Goal: Transaction & Acquisition: Obtain resource

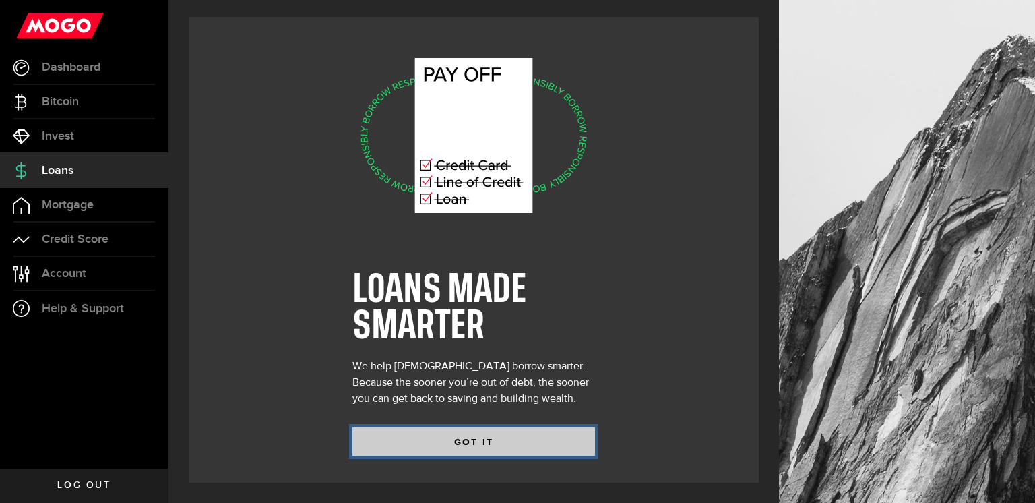
click at [422, 441] on button "GOT IT" at bounding box center [473, 441] width 243 height 28
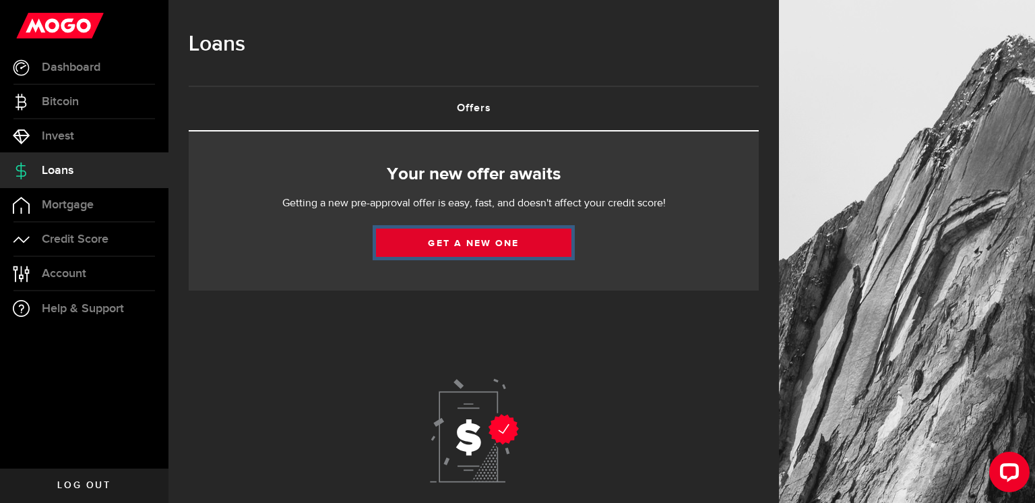
click at [461, 238] on link "Get a new one" at bounding box center [473, 242] width 195 height 28
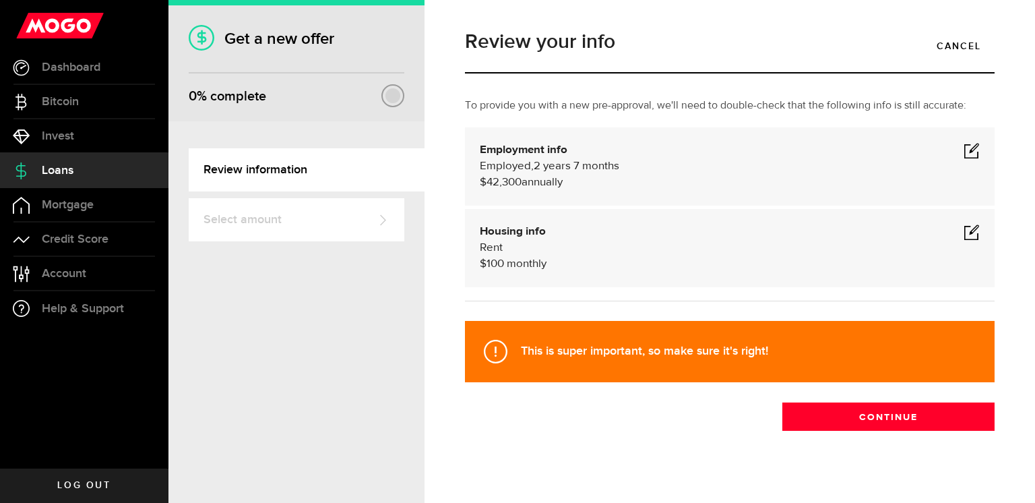
click at [972, 232] on span at bounding box center [971, 232] width 16 height 16
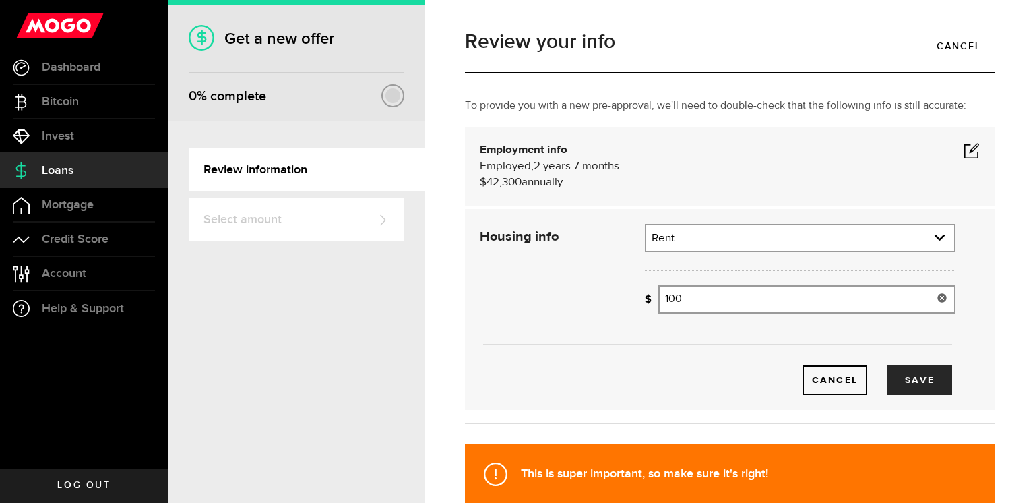
click at [814, 309] on input "100" at bounding box center [806, 299] width 297 height 28
type input "0"
click at [930, 376] on button "Save" at bounding box center [919, 380] width 65 height 30
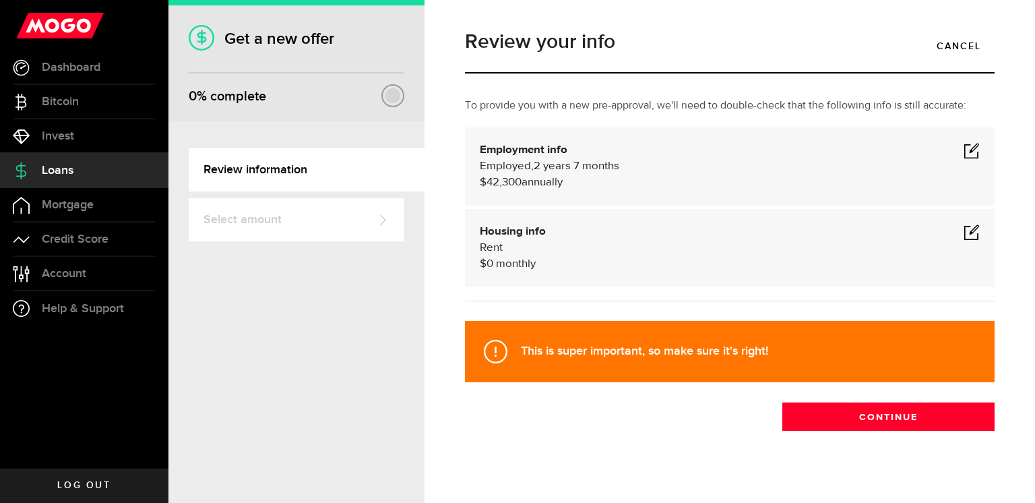
click at [972, 150] on span at bounding box center [971, 150] width 16 height 16
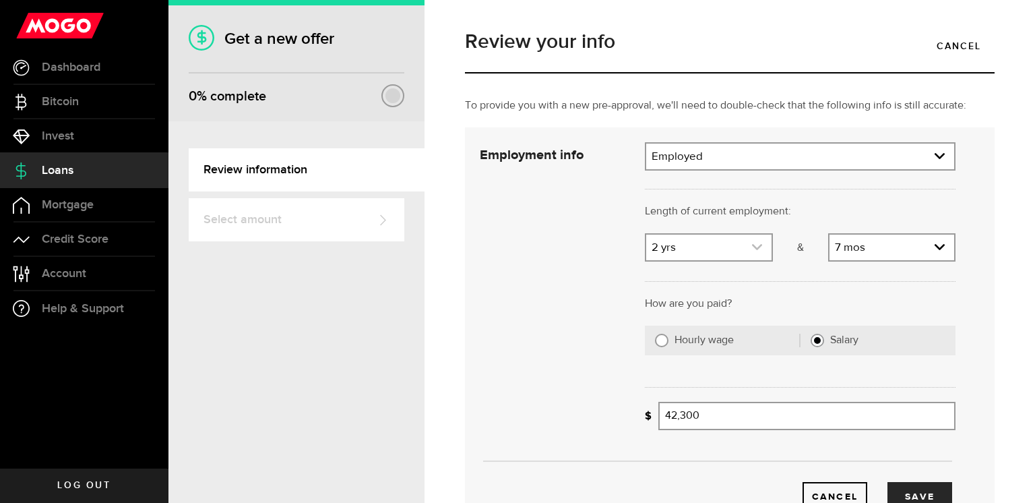
click at [760, 251] on icon "expand select" at bounding box center [756, 246] width 11 height 11
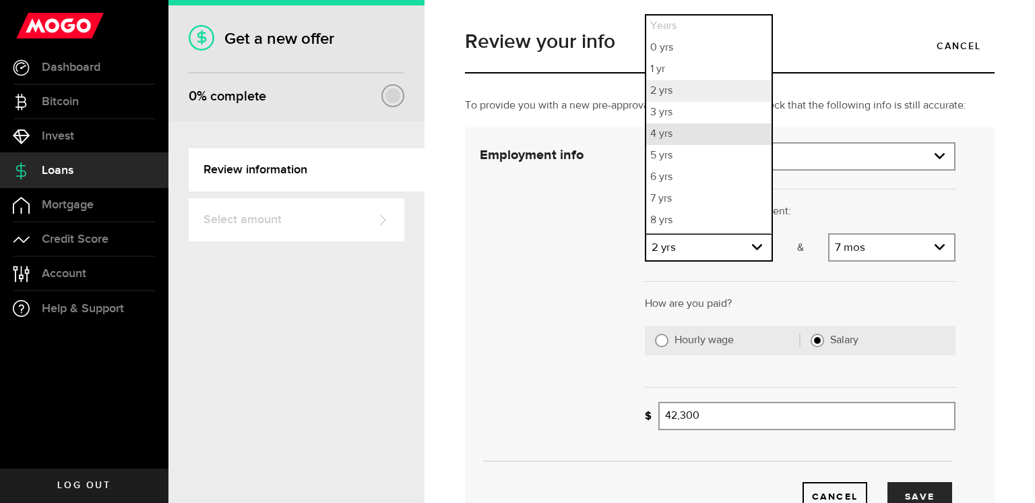
click at [694, 136] on li "4 yrs" at bounding box center [708, 134] width 125 height 22
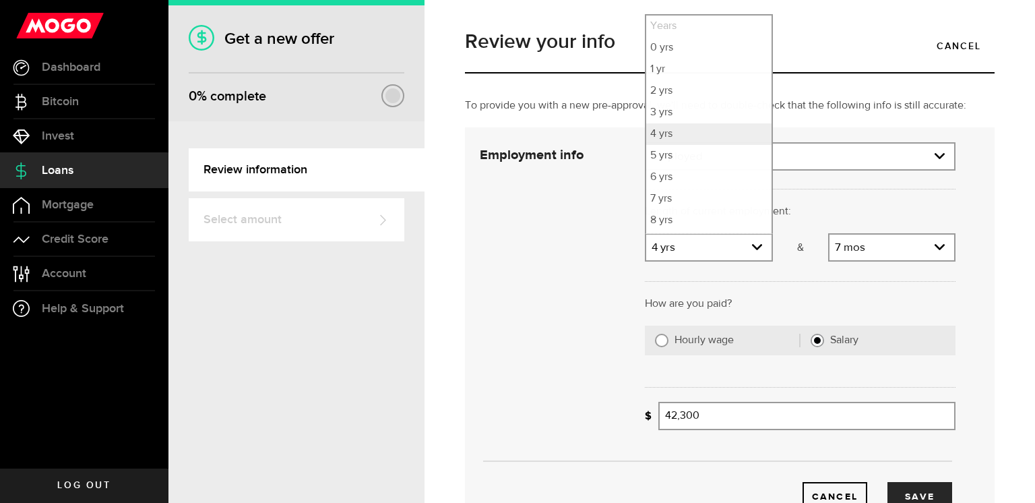
select select "4"
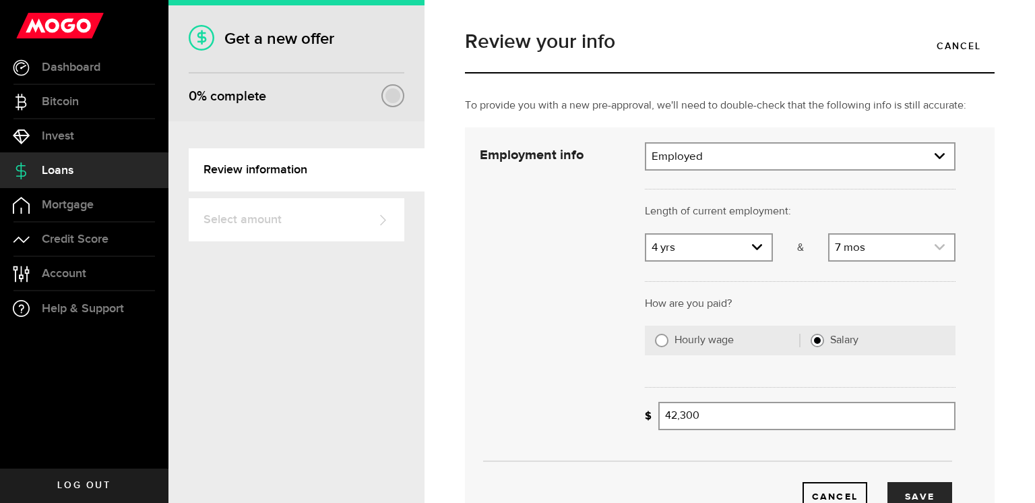
click at [947, 249] on link "expand select" at bounding box center [891, 247] width 125 height 26
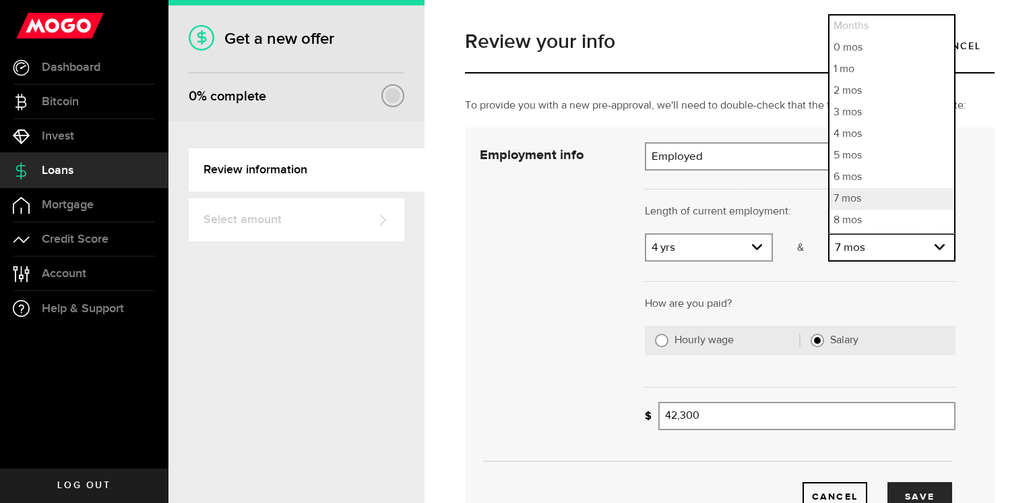
scroll to position [62, 0]
click at [876, 178] on li "9 mos" at bounding box center [891, 180] width 125 height 22
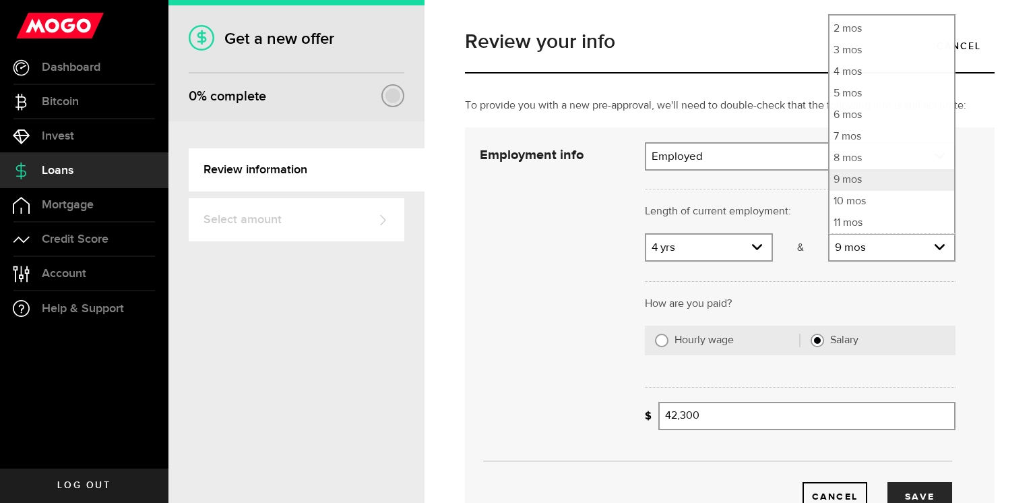
select select "9"
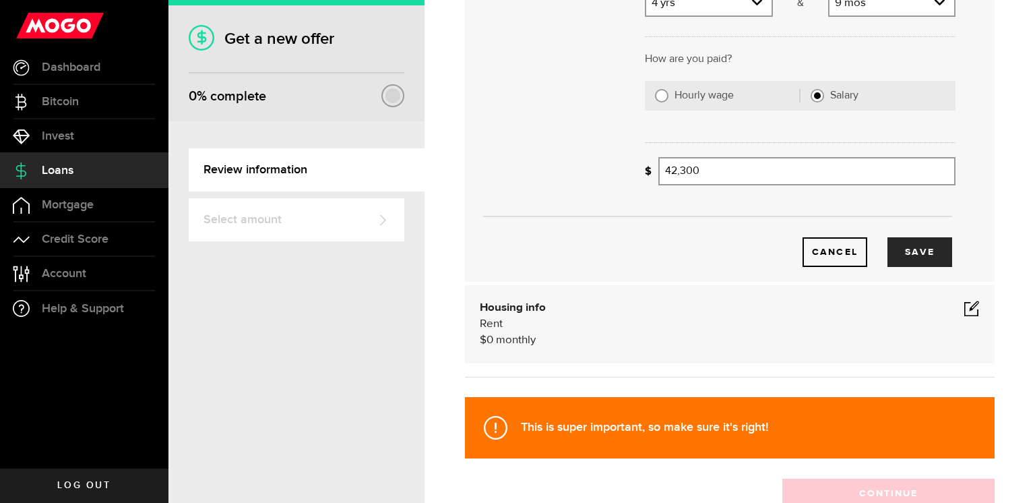
scroll to position [247, 0]
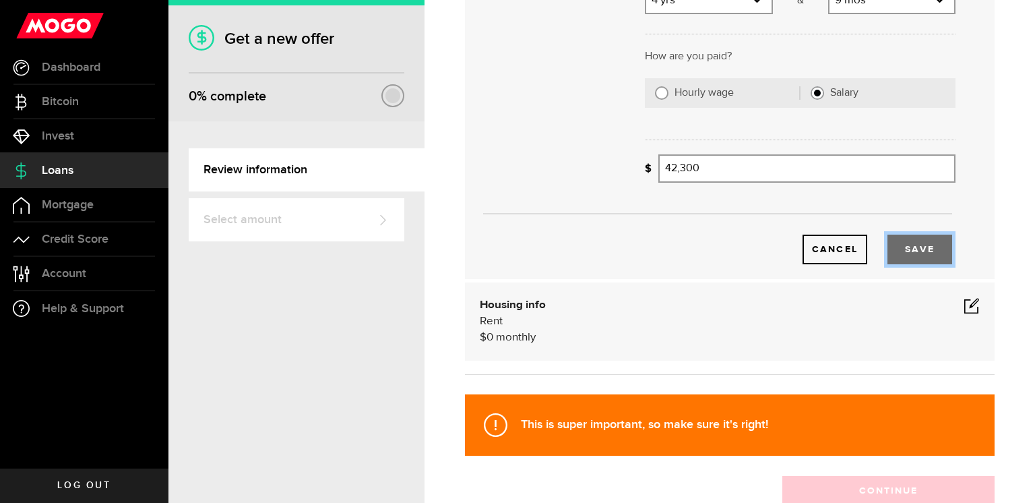
click at [920, 255] on button "Save" at bounding box center [919, 249] width 65 height 30
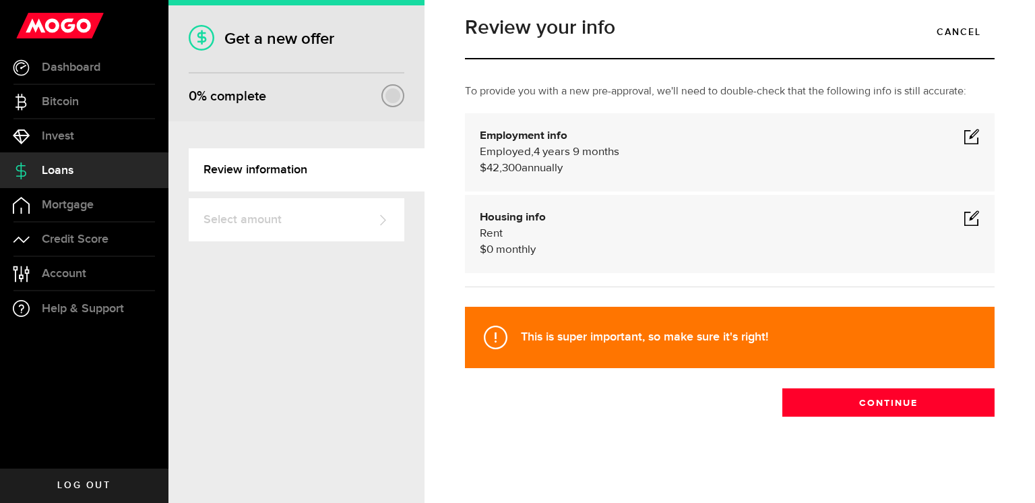
scroll to position [0, 0]
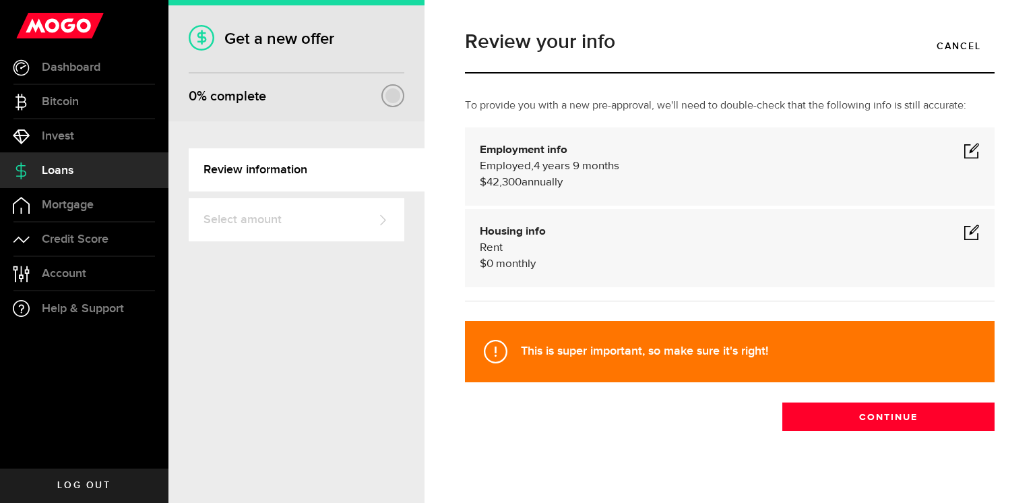
click at [974, 148] on span at bounding box center [971, 150] width 16 height 16
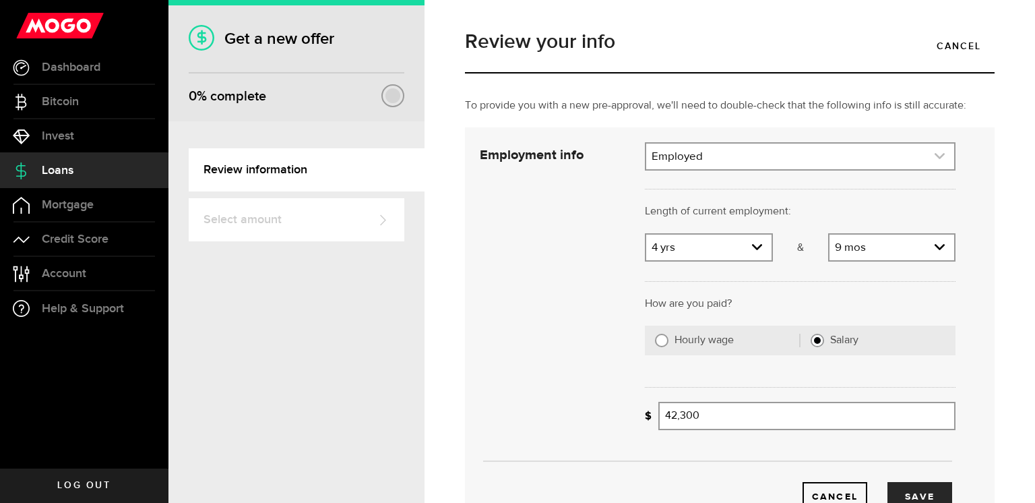
click at [945, 158] on link "expand select" at bounding box center [800, 156] width 308 height 26
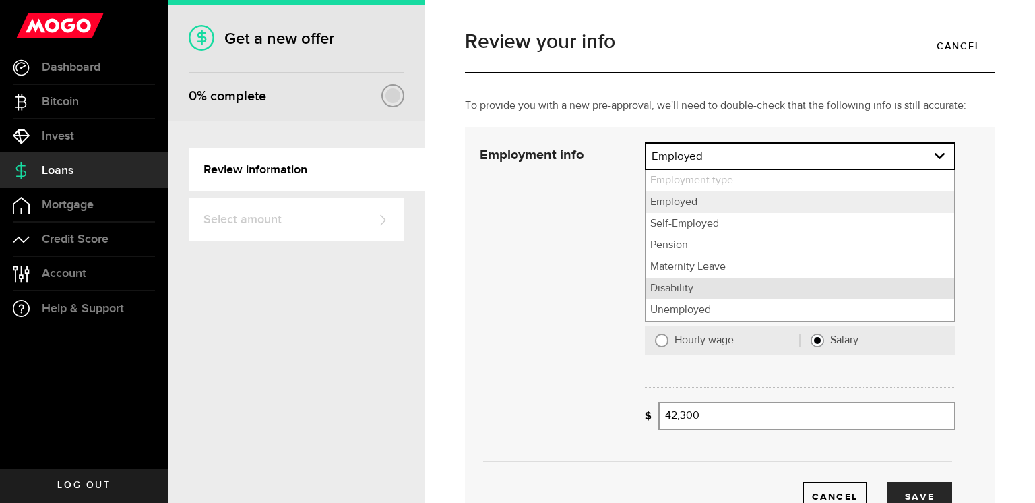
click at [707, 290] on li "Disability" at bounding box center [800, 289] width 308 height 22
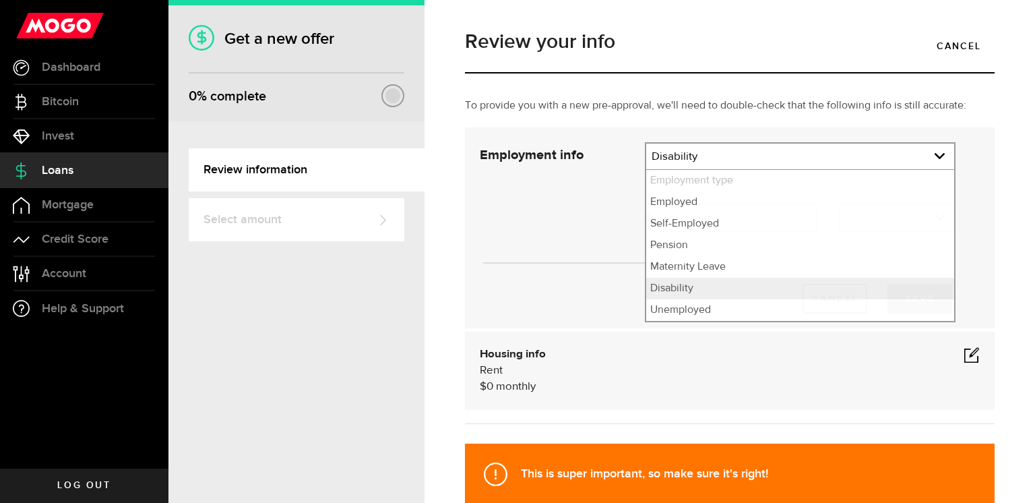
select select "Disability"
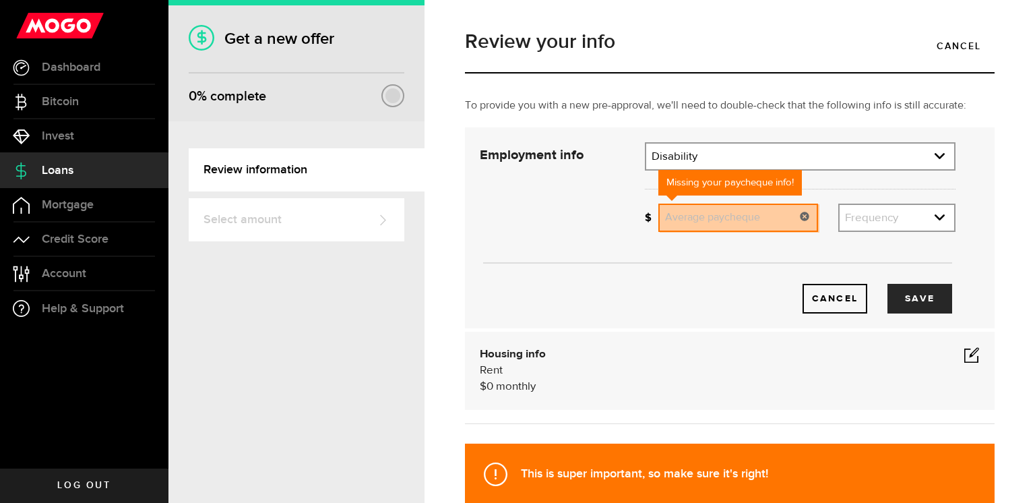
click at [721, 223] on input "Average paycheque" at bounding box center [737, 217] width 159 height 28
type input "722"
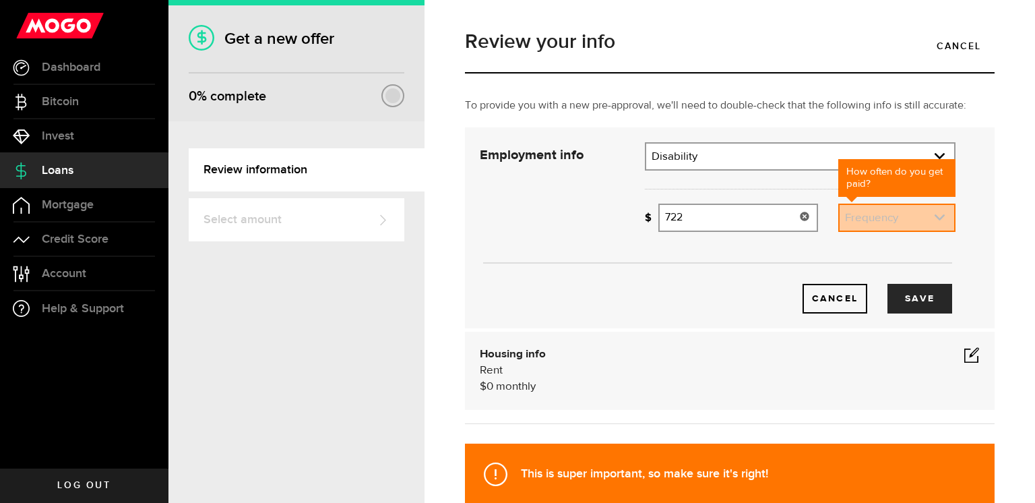
click at [914, 224] on link "expand select" at bounding box center [896, 218] width 115 height 26
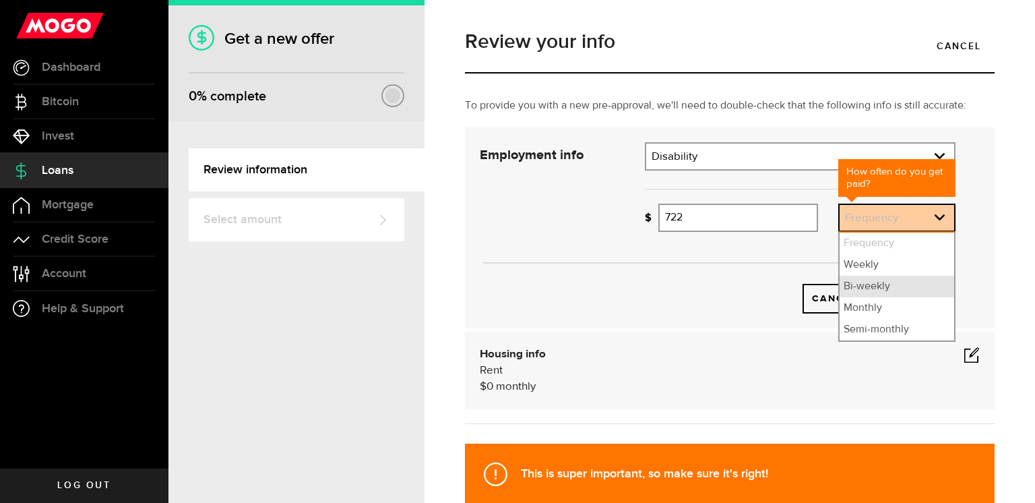
click at [884, 283] on li "Bi-weekly" at bounding box center [896, 287] width 115 height 22
select select "bi_weekly"
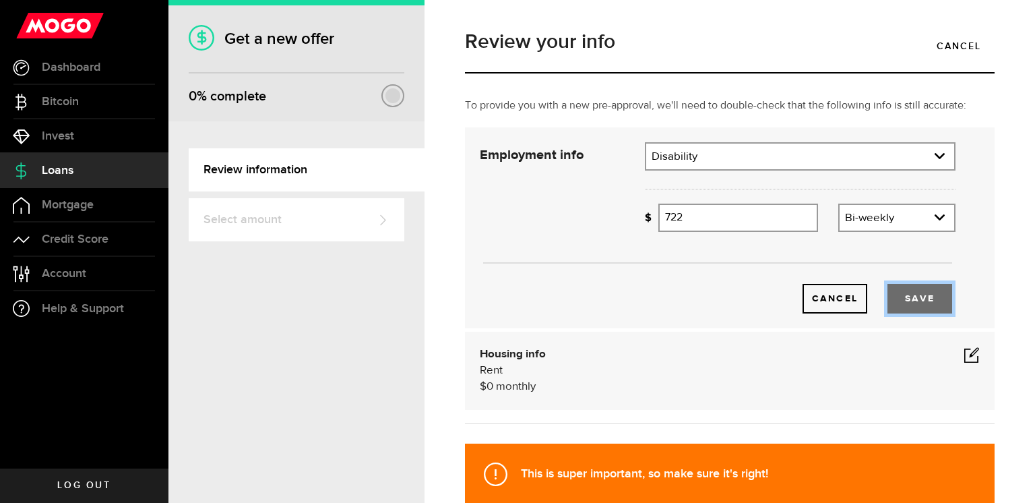
click at [910, 289] on button "Save" at bounding box center [919, 299] width 65 height 30
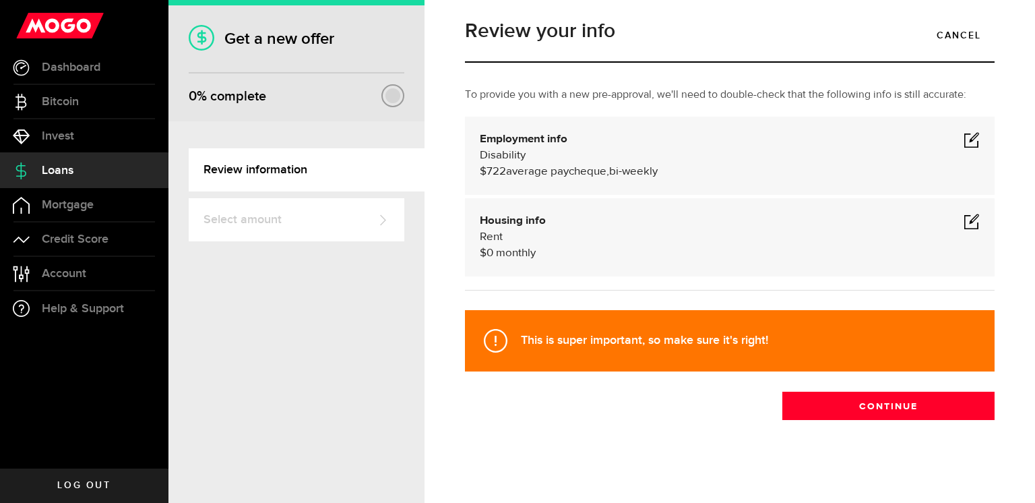
scroll to position [15, 0]
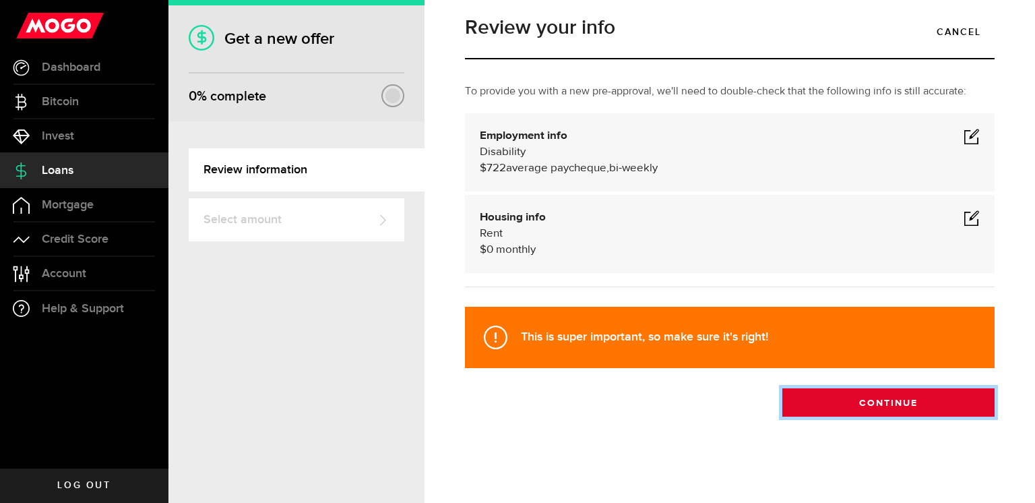
click at [871, 404] on button "Continue" at bounding box center [888, 402] width 212 height 28
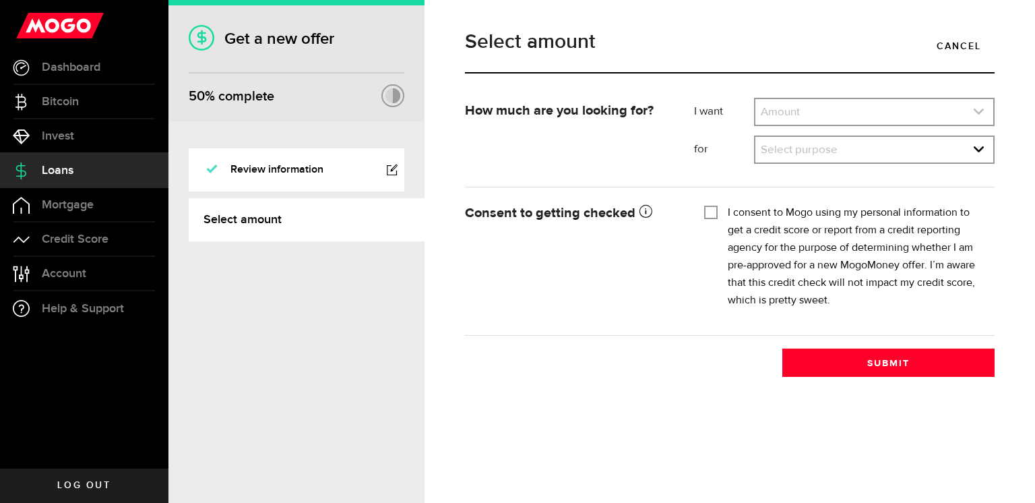
click at [978, 109] on icon "expand select" at bounding box center [978, 111] width 11 height 11
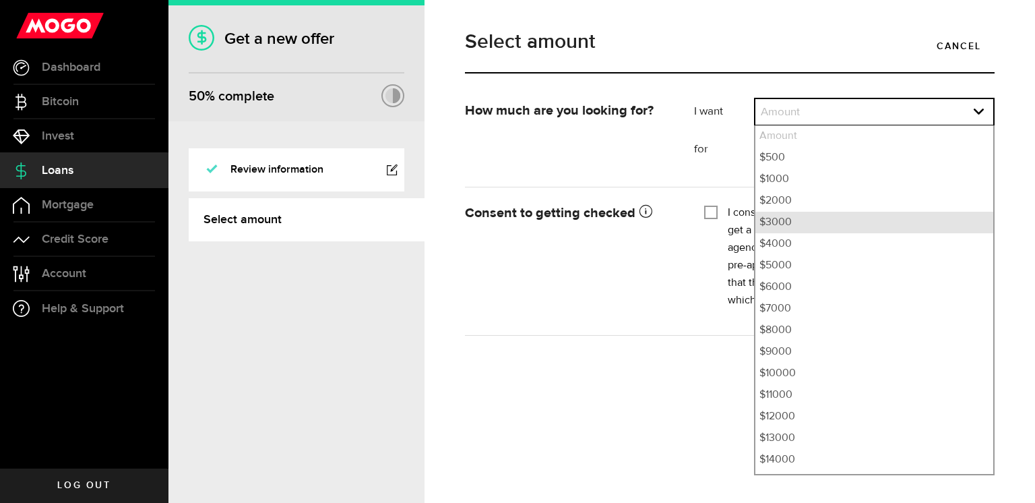
click at [807, 225] on li "$3000" at bounding box center [874, 223] width 238 height 22
select select "3000"
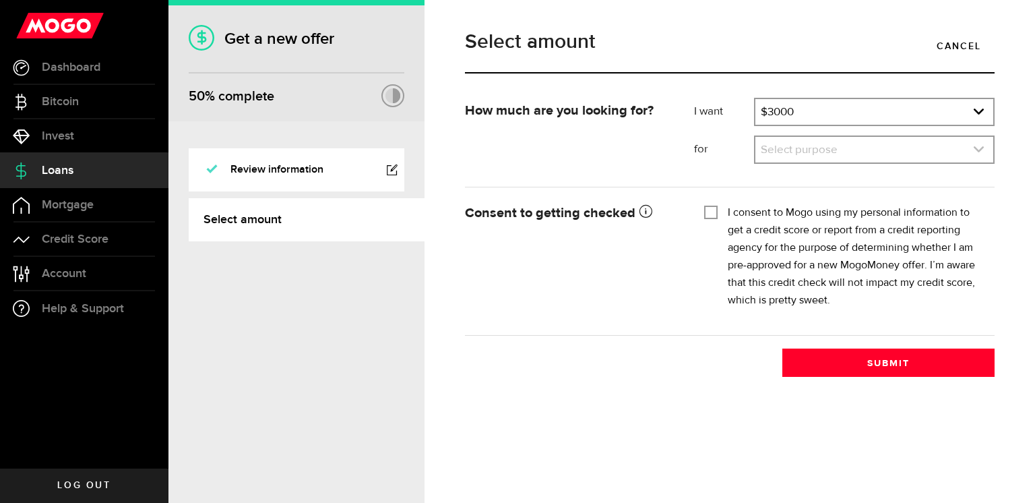
click at [830, 149] on link "expand select" at bounding box center [874, 150] width 238 height 26
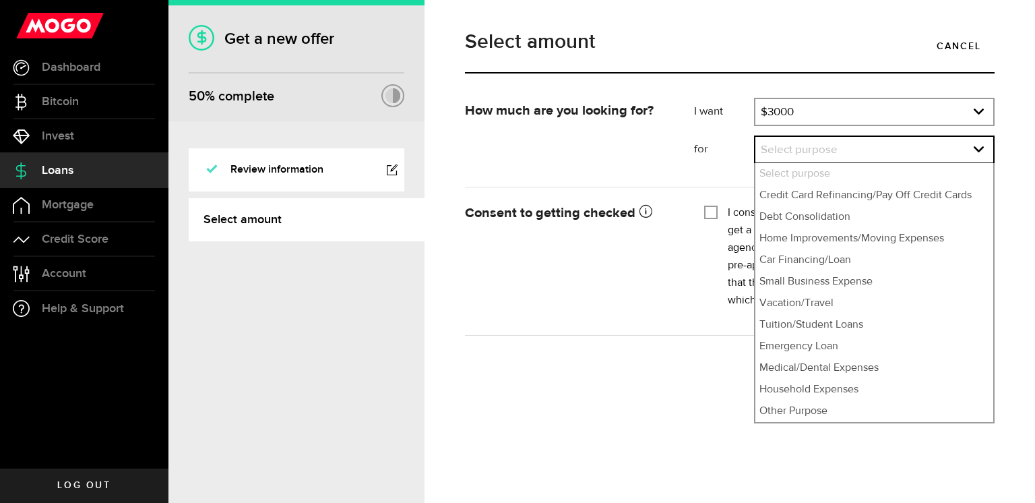
click at [546, 175] on form "How much are you looking for? I want Amount How much credit would you like? $30…" at bounding box center [730, 217] width 530 height 238
click at [822, 264] on li "Car Financing/Loan" at bounding box center [874, 260] width 238 height 22
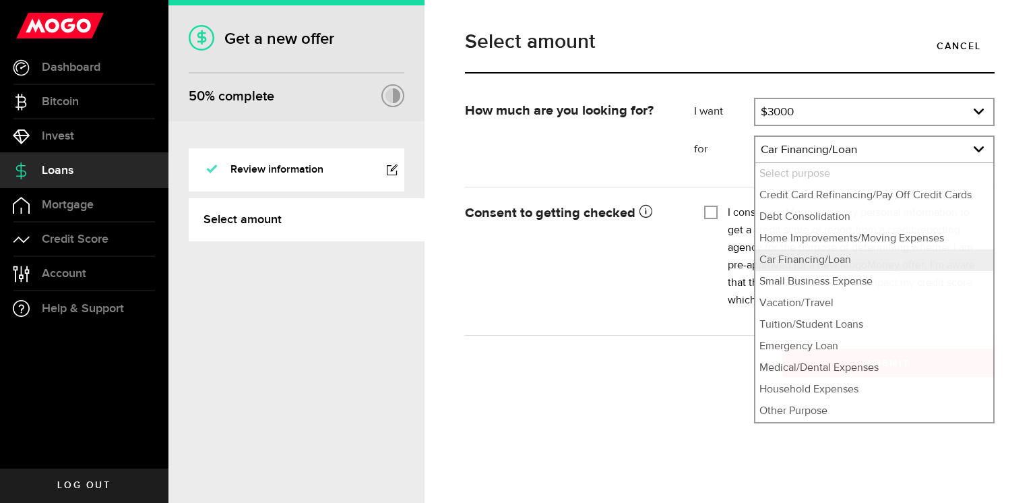
select select "Car Financing/Loan"
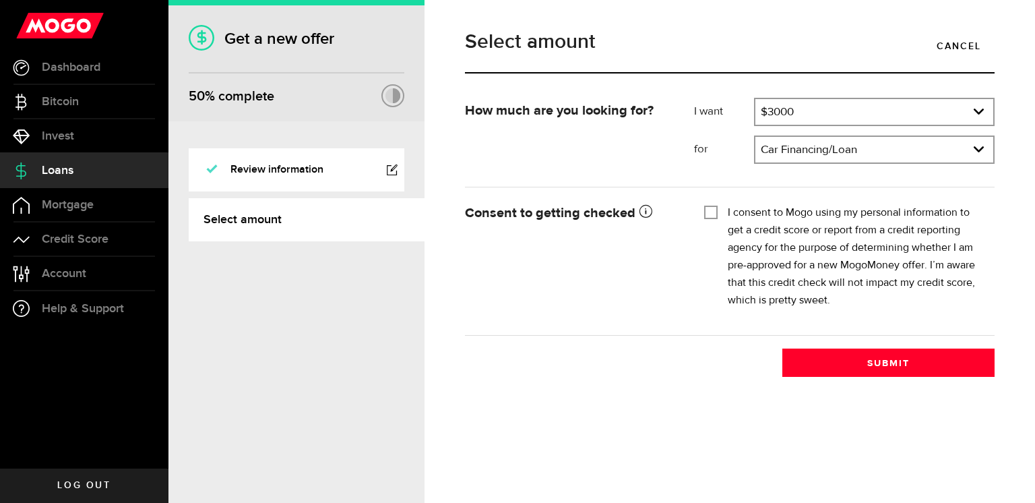
click at [715, 213] on input "I consent to Mogo using my personal information to get a credit score or report…" at bounding box center [710, 210] width 13 height 13
checkbox input "true"
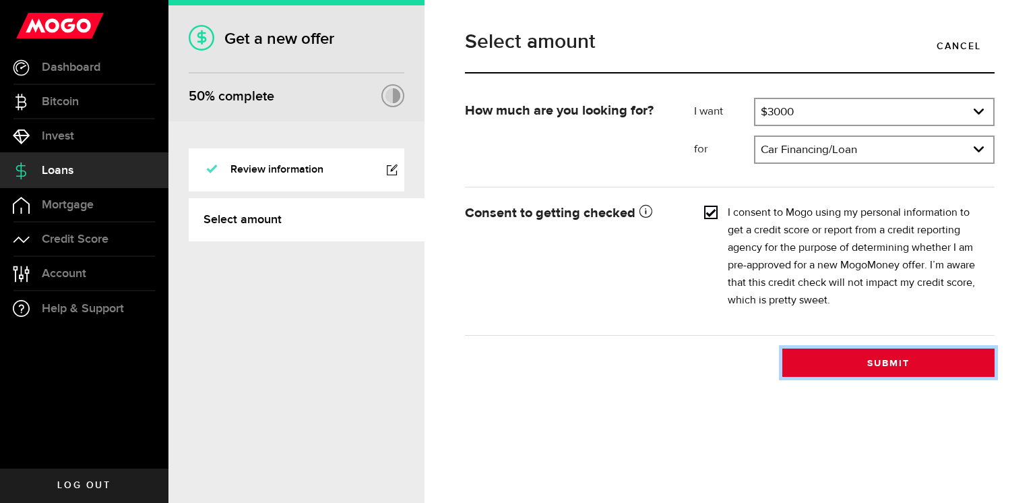
click at [866, 365] on button "Submit" at bounding box center [888, 362] width 212 height 28
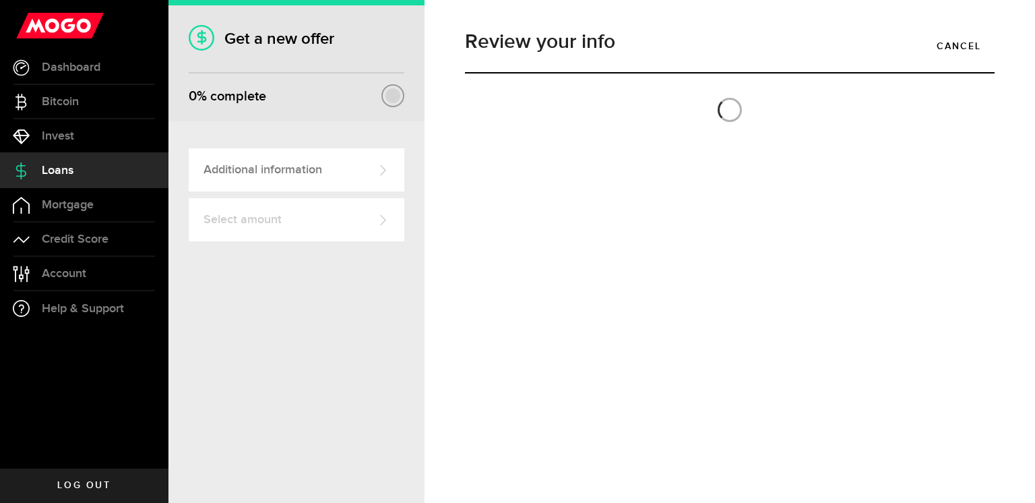
click at [333, 172] on link "Additional information" at bounding box center [297, 169] width 216 height 43
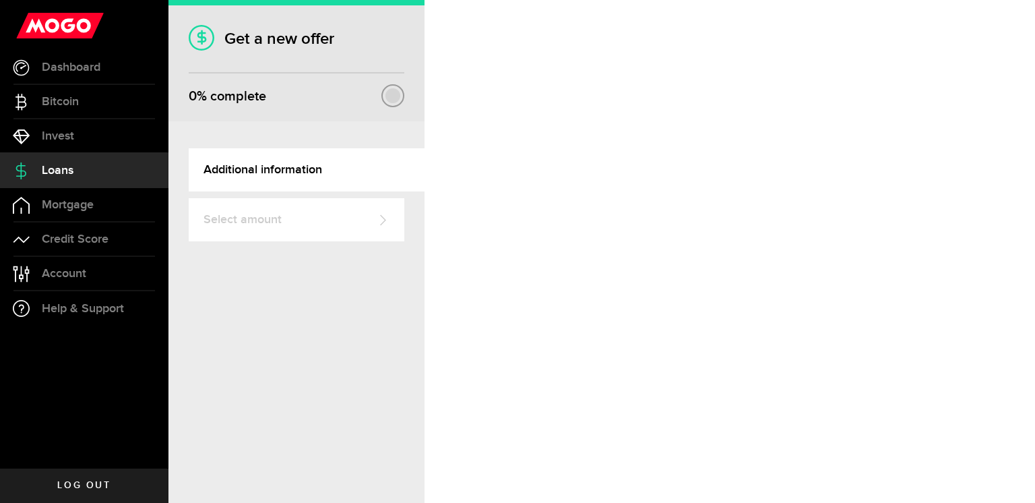
select select "Disability"
select select "bi_weekly"
select select "Rent"
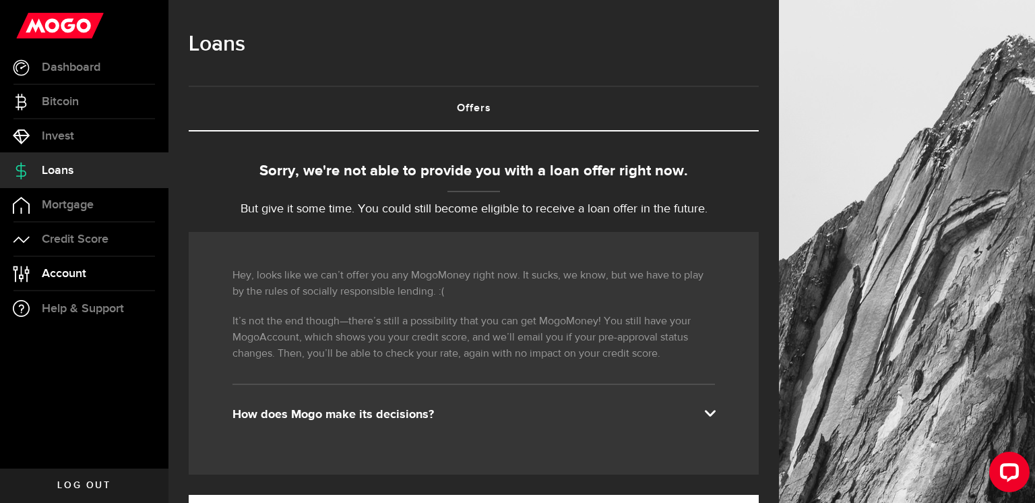
click at [89, 272] on link "Account Compte" at bounding box center [84, 274] width 168 height 34
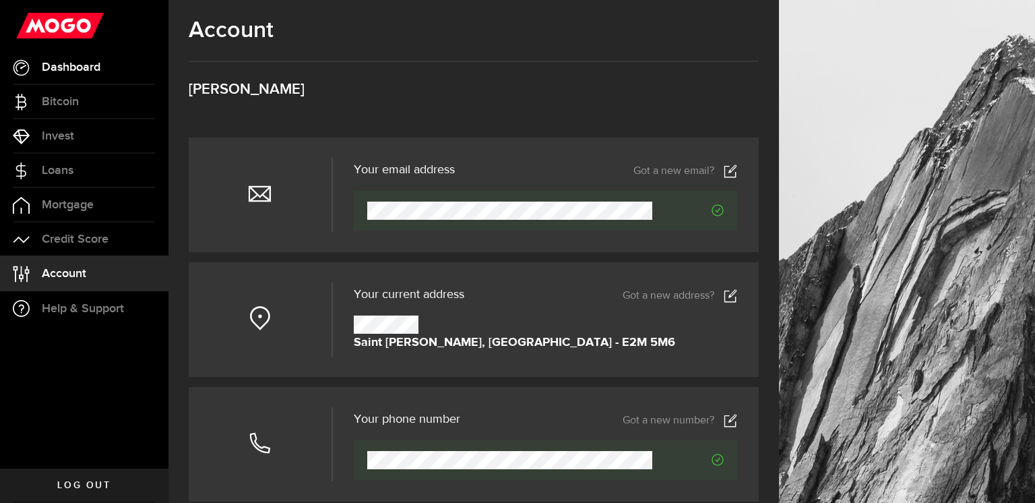
click at [86, 68] on span "Dashboard" at bounding box center [71, 67] width 59 height 12
